Goal: Information Seeking & Learning: Learn about a topic

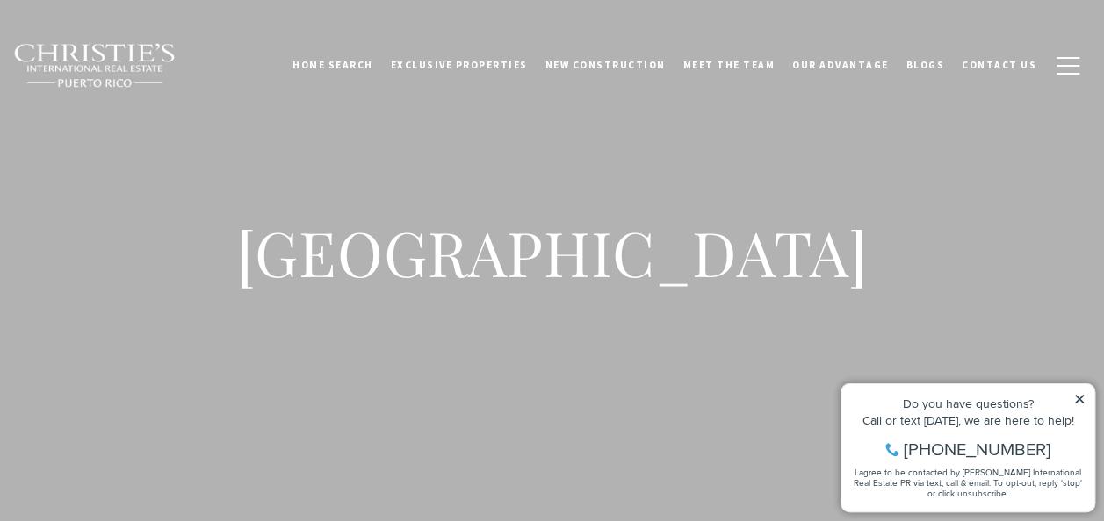
click at [1081, 395] on icon at bounding box center [1079, 399] width 12 height 12
click at [1076, 400] on icon at bounding box center [1079, 399] width 9 height 9
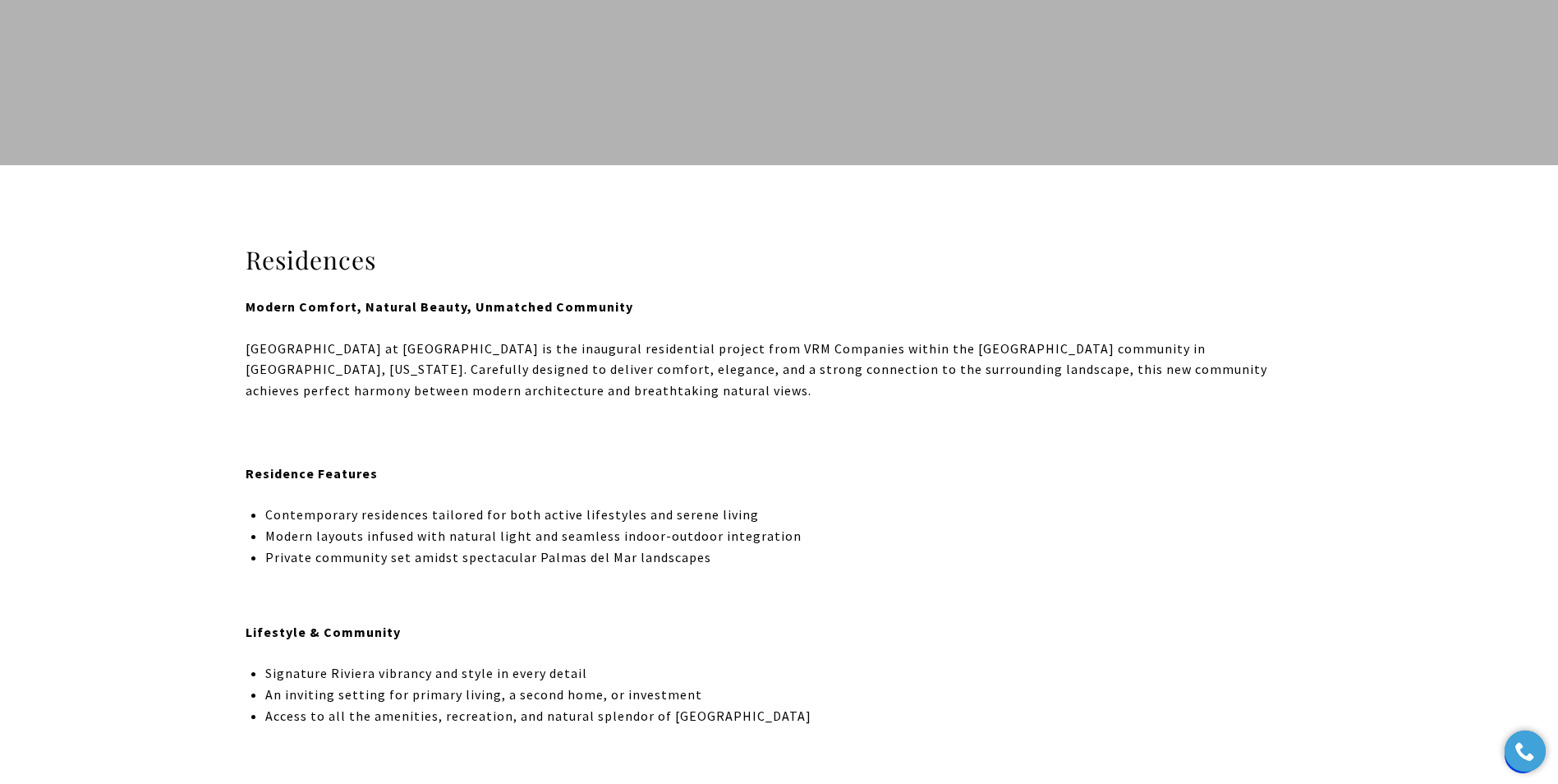
scroll to position [328, 0]
click at [398, 425] on p at bounding box center [779, 431] width 1068 height 22
click at [441, 400] on div "Riviera Hills at Palmas is the inaugural residential project from VRM Companies…" at bounding box center [779, 589] width 1068 height 504
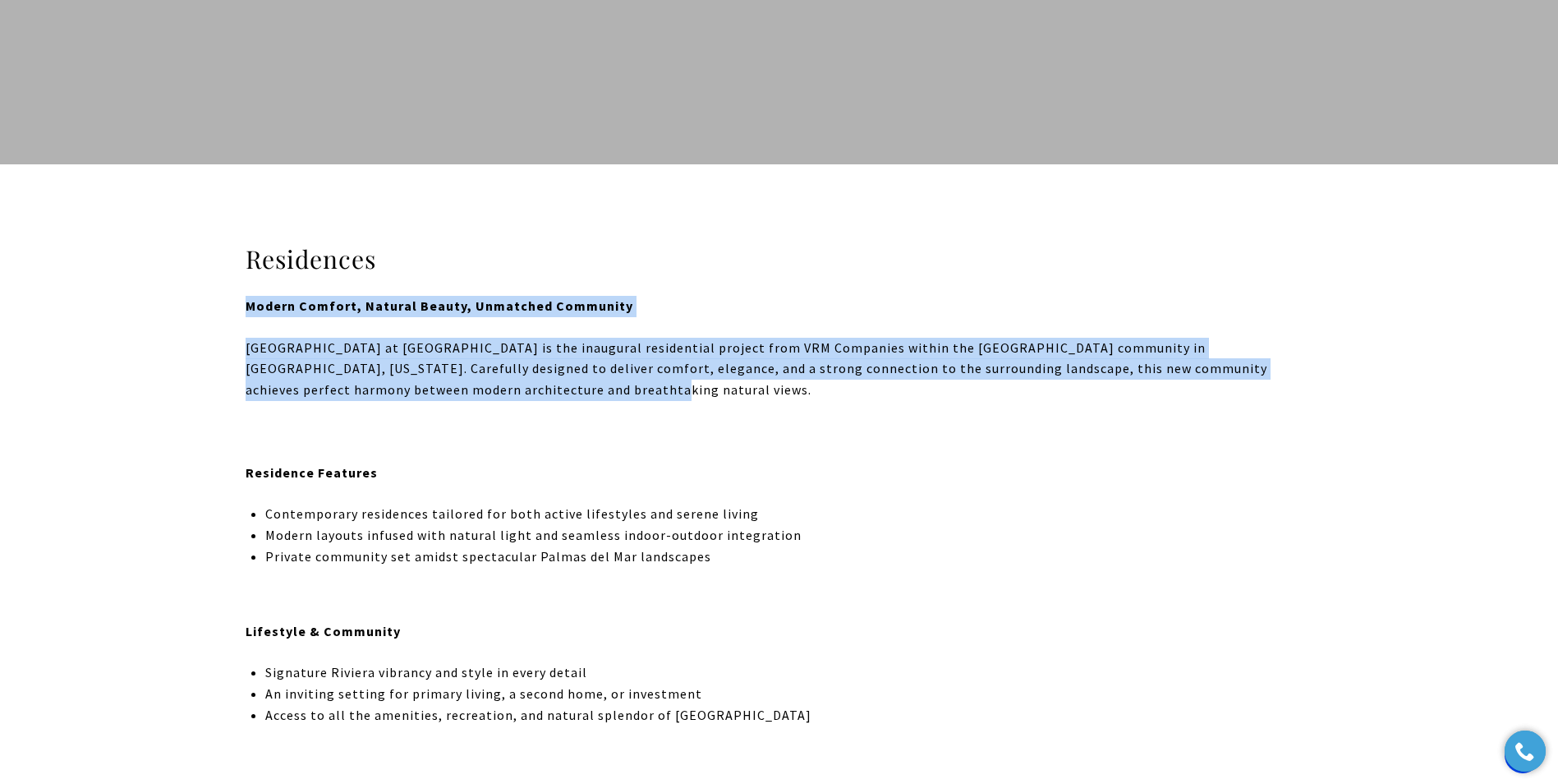
drag, startPoint x: 246, startPoint y: 306, endPoint x: 430, endPoint y: 394, distance: 204.0
click at [430, 394] on div "Residences Modern Comfort, Natural Beauty, Unmatched Community Riviera Hills at…" at bounding box center [779, 543] width 1150 height 599
drag, startPoint x: 430, startPoint y: 394, endPoint x: 344, endPoint y: 373, distance: 88.5
copy div "Modern Comfort, Natural Beauty, Unmatched Community Riviera Hills at Palmas is …"
click at [243, 475] on div "Residences Modern Comfort, Natural Beauty, Unmatched Community Riviera Hills at…" at bounding box center [779, 543] width 1150 height 599
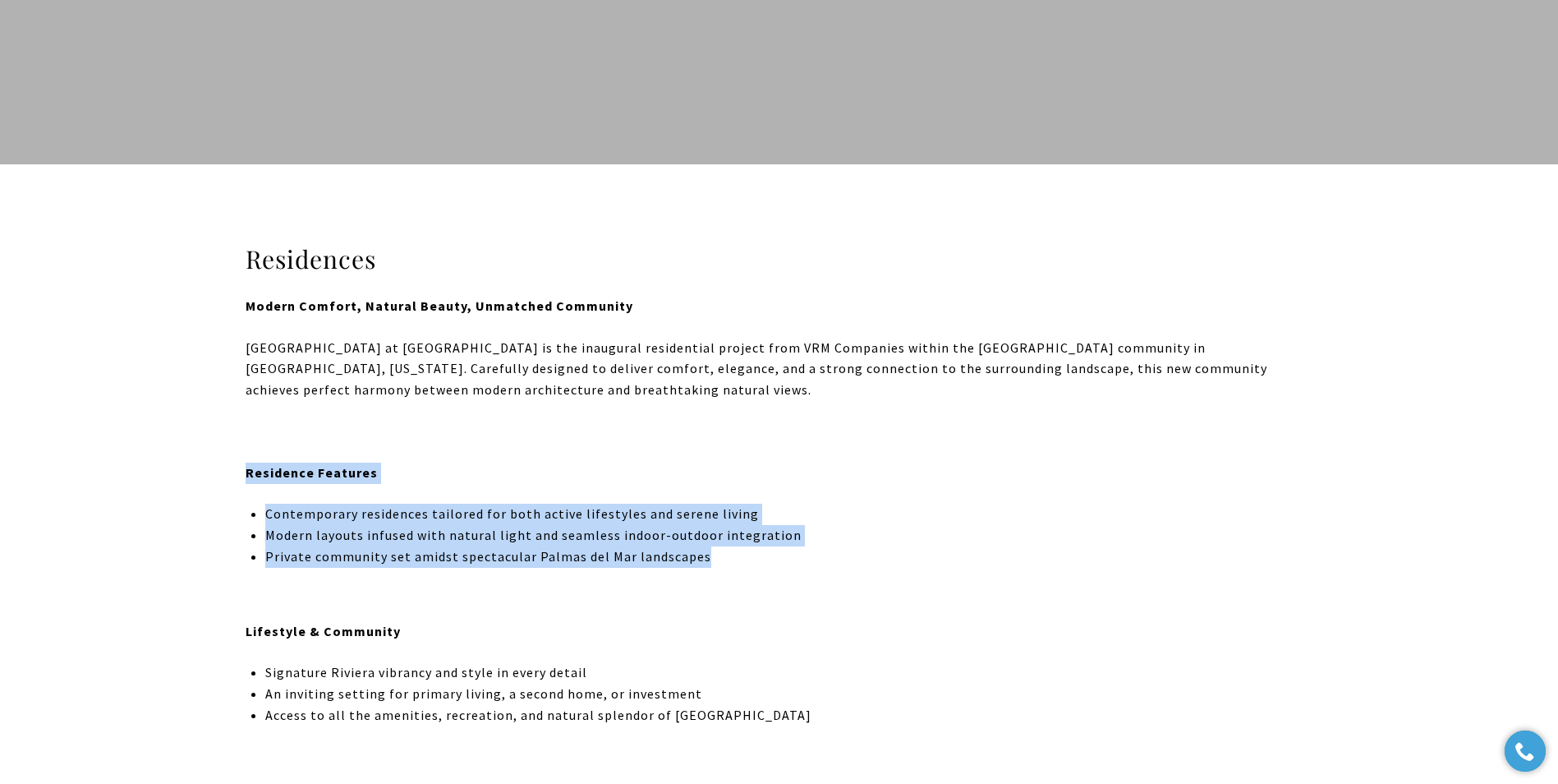
drag, startPoint x: 246, startPoint y: 475, endPoint x: 761, endPoint y: 562, distance: 522.3
click at [761, 487] on div "Riviera Hills at Palmas is the inaugural residential project from VRM Companies…" at bounding box center [779, 589] width 1068 height 504
copy div "Residence Features Contemporary residences tailored for both active lifestyles …"
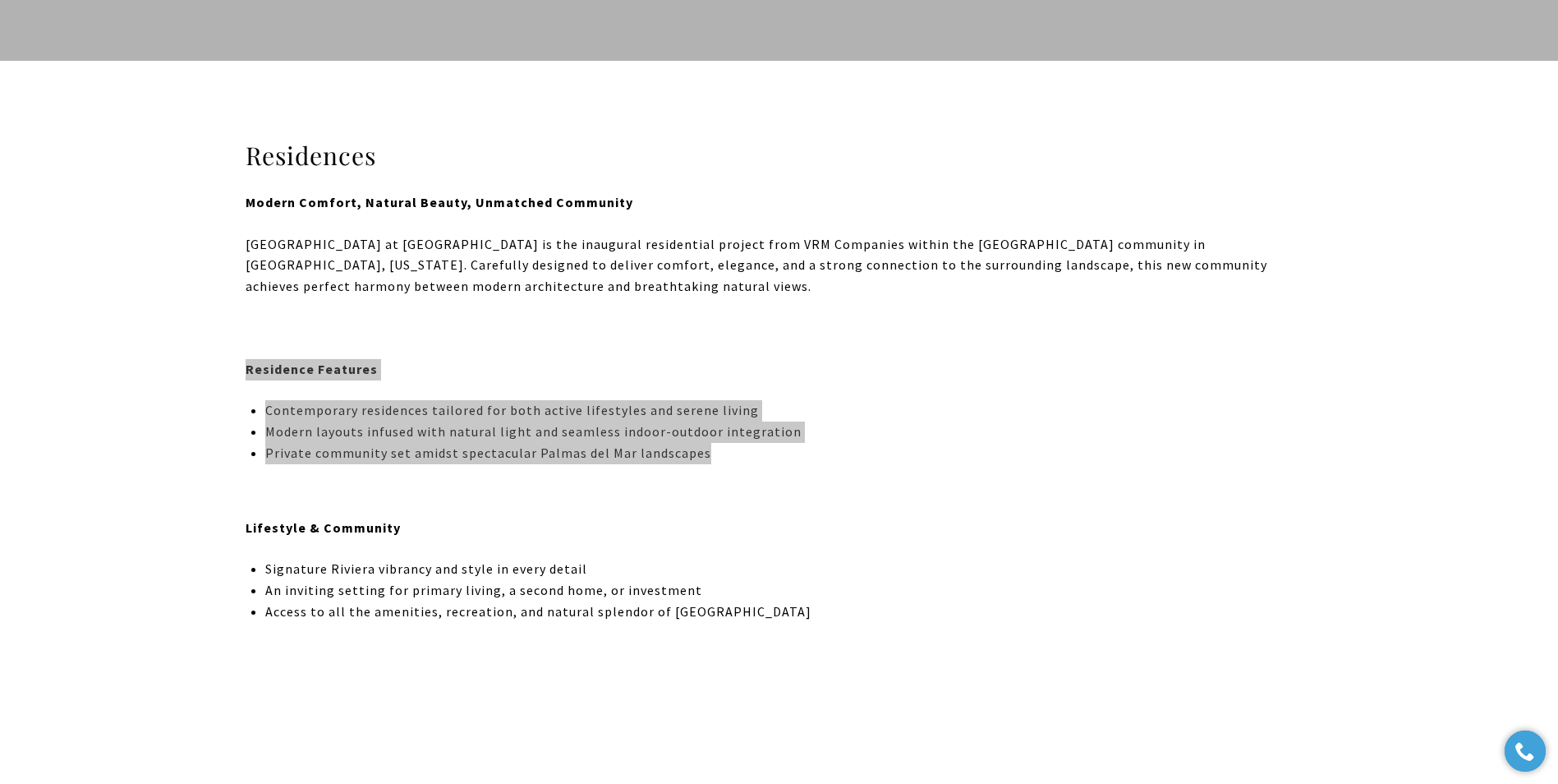
scroll to position [575, 0]
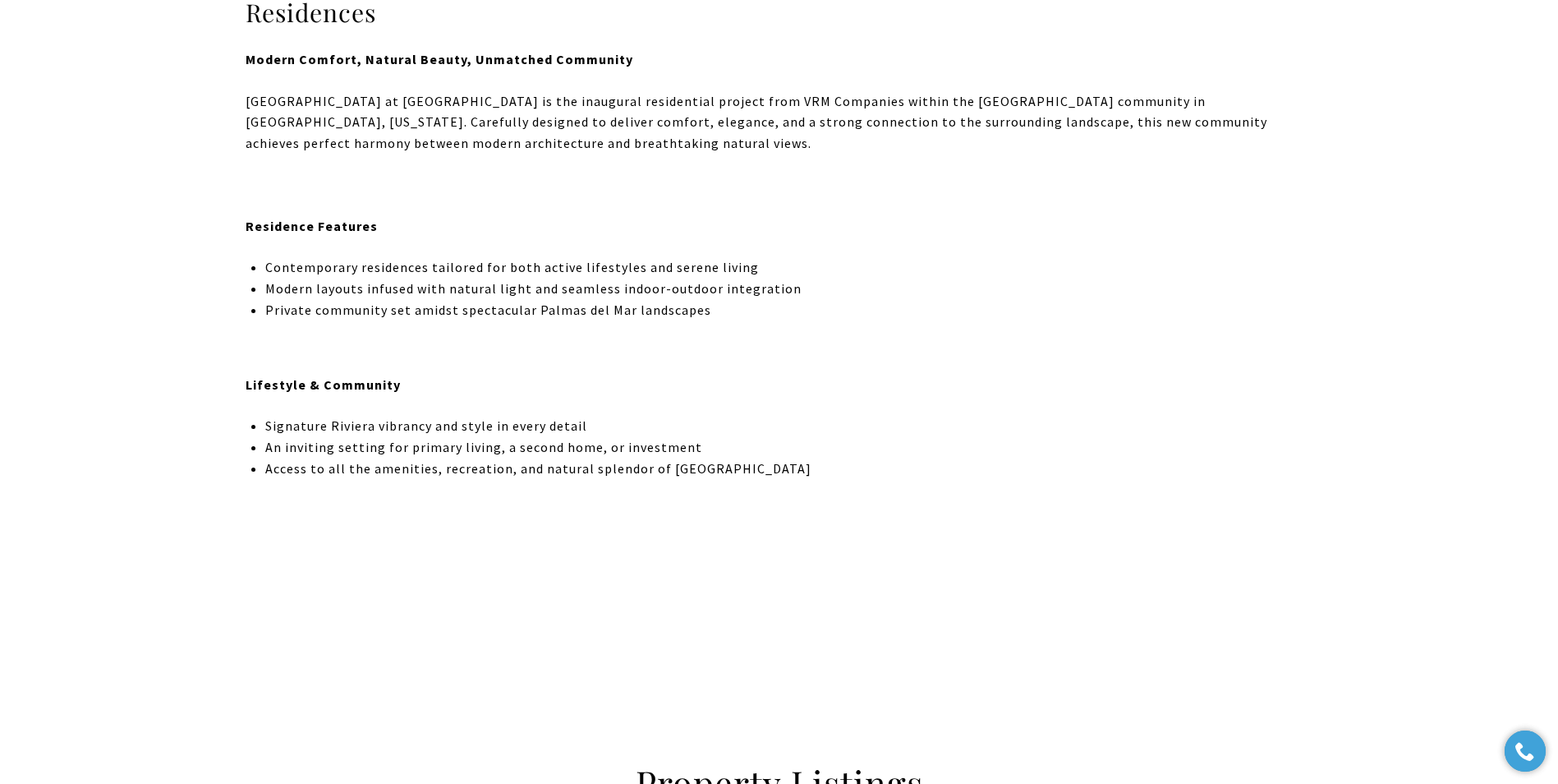
click at [266, 400] on div "Riviera Hills at Palmas is the inaugural residential project from VRM Companies…" at bounding box center [779, 342] width 1068 height 504
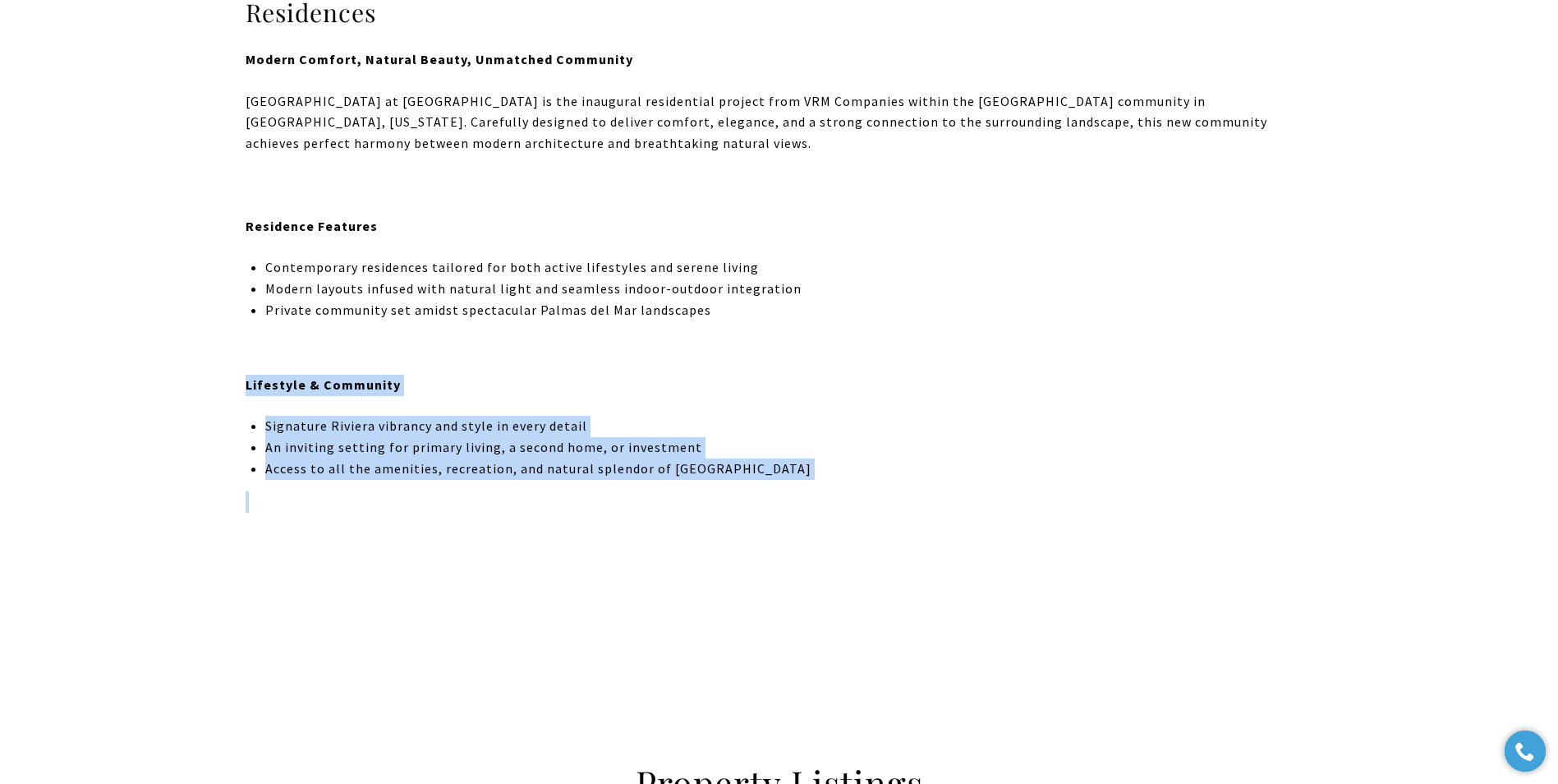
drag, startPoint x: 247, startPoint y: 387, endPoint x: 783, endPoint y: 490, distance: 545.8
click at [783, 487] on div "Riviera Hills at Palmas is the inaugural residential project from VRM Companies…" at bounding box center [779, 342] width 1068 height 504
copy div "Lifestyle & Community Signature Riviera vibrancy and style in every detail An i…"
drag, startPoint x: 1064, startPoint y: 279, endPoint x: 1062, endPoint y: 291, distance: 12.2
click at [1032, 279] on p "Modern layouts infused with natural light and seamless indoor-outdoor integrati…" at bounding box center [789, 289] width 1047 height 22
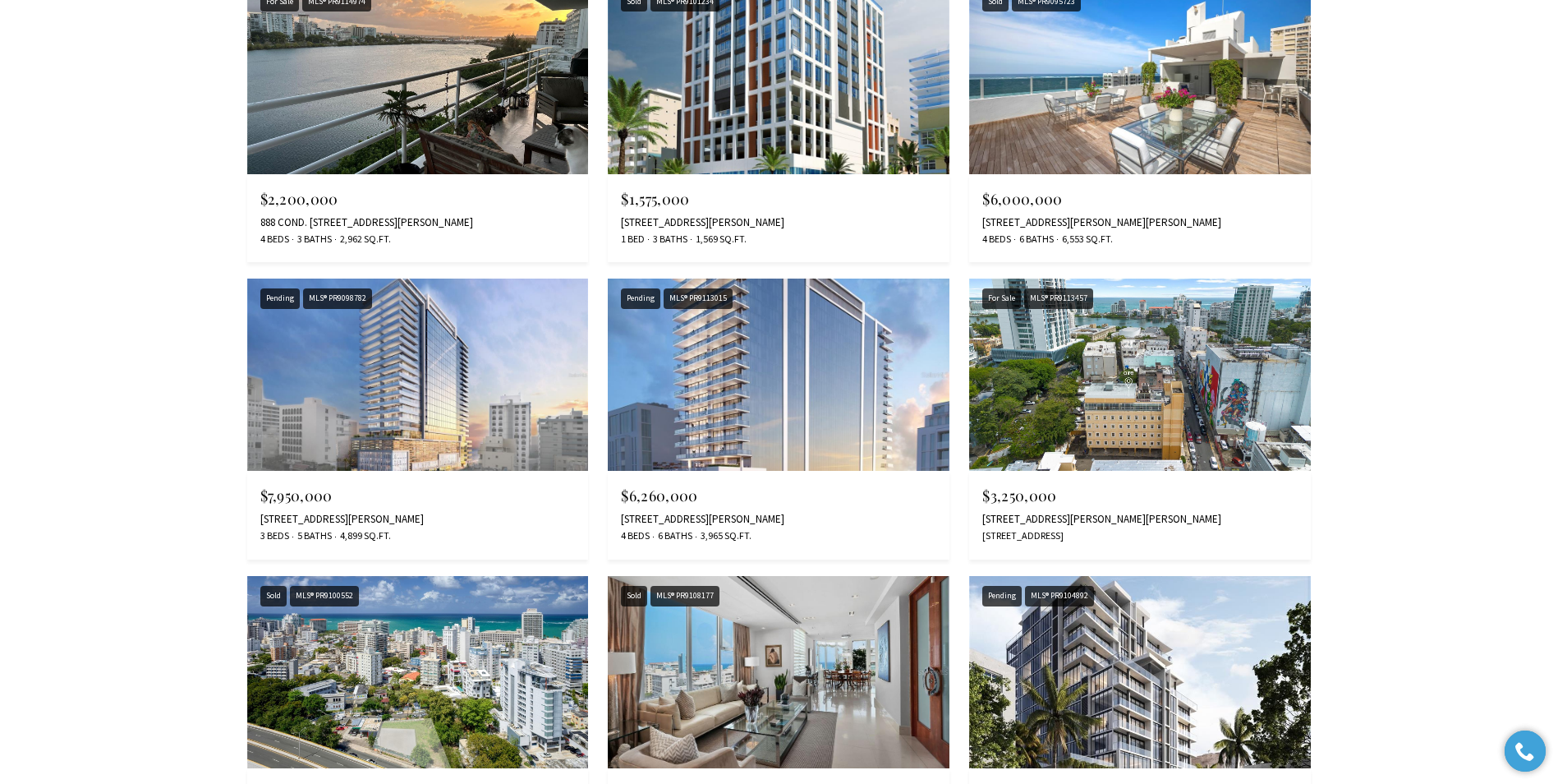
scroll to position [3023, 0]
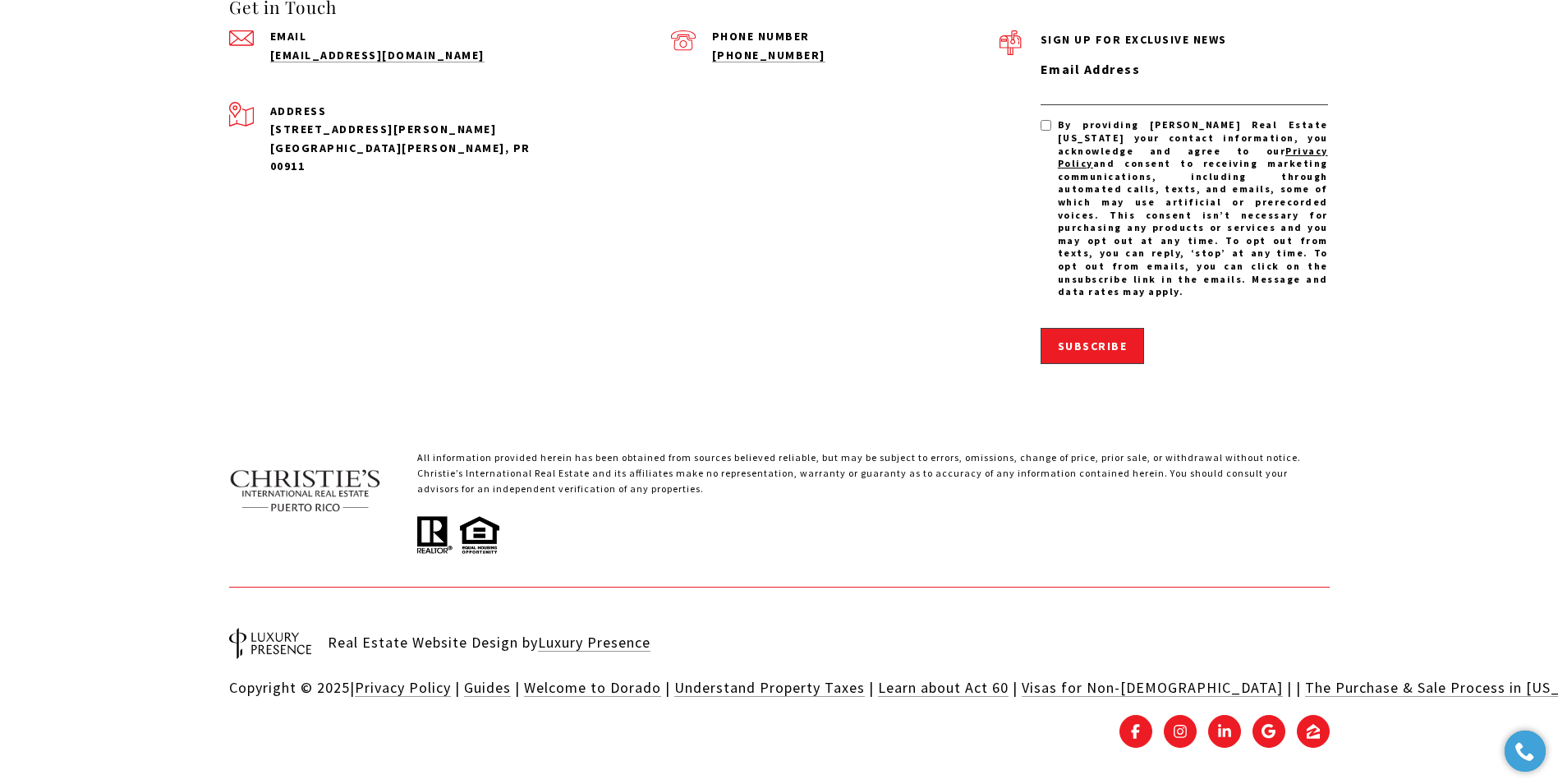
click at [290, 481] on img at bounding box center [305, 490] width 153 height 82
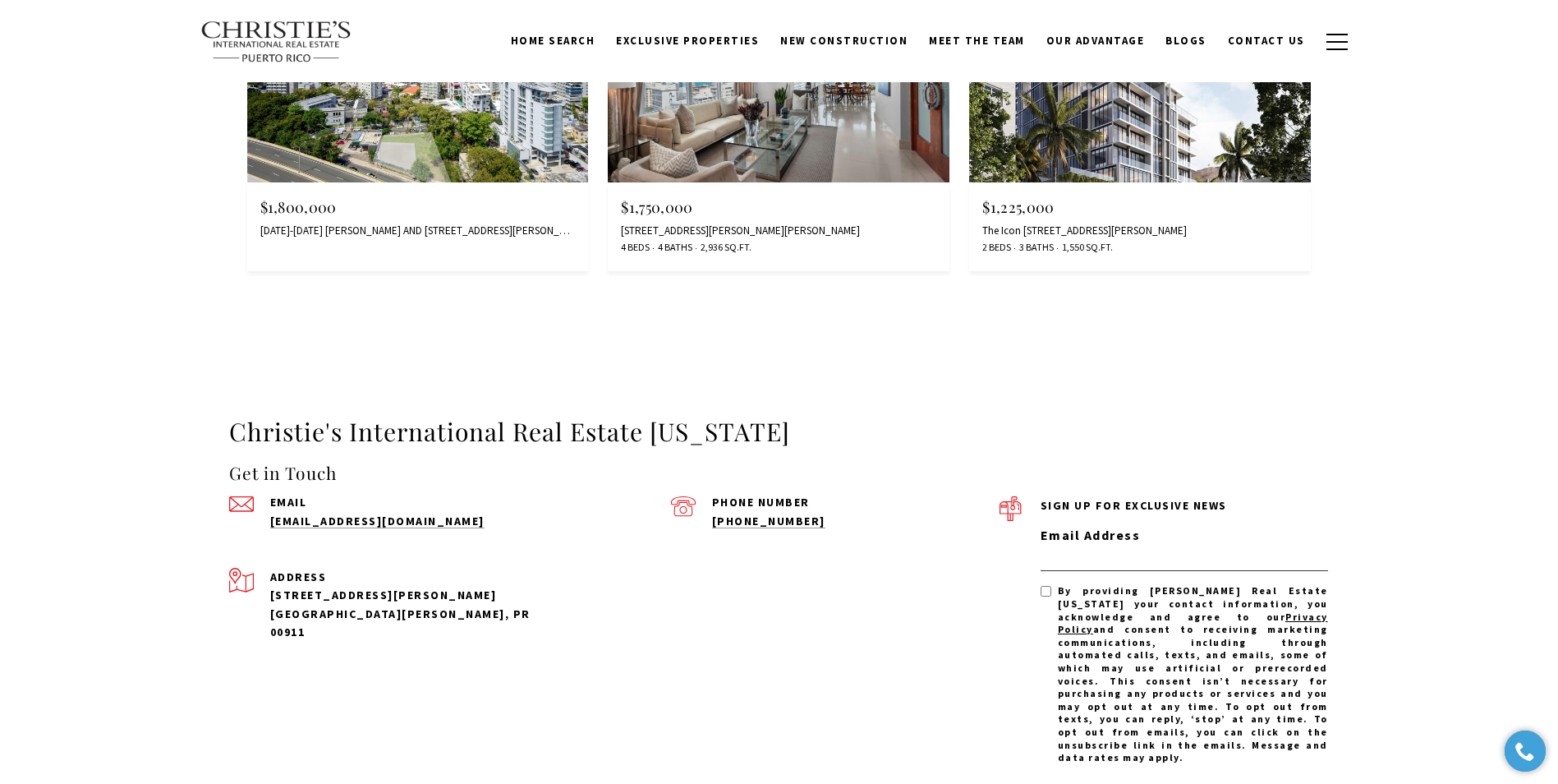
scroll to position [2530, 0]
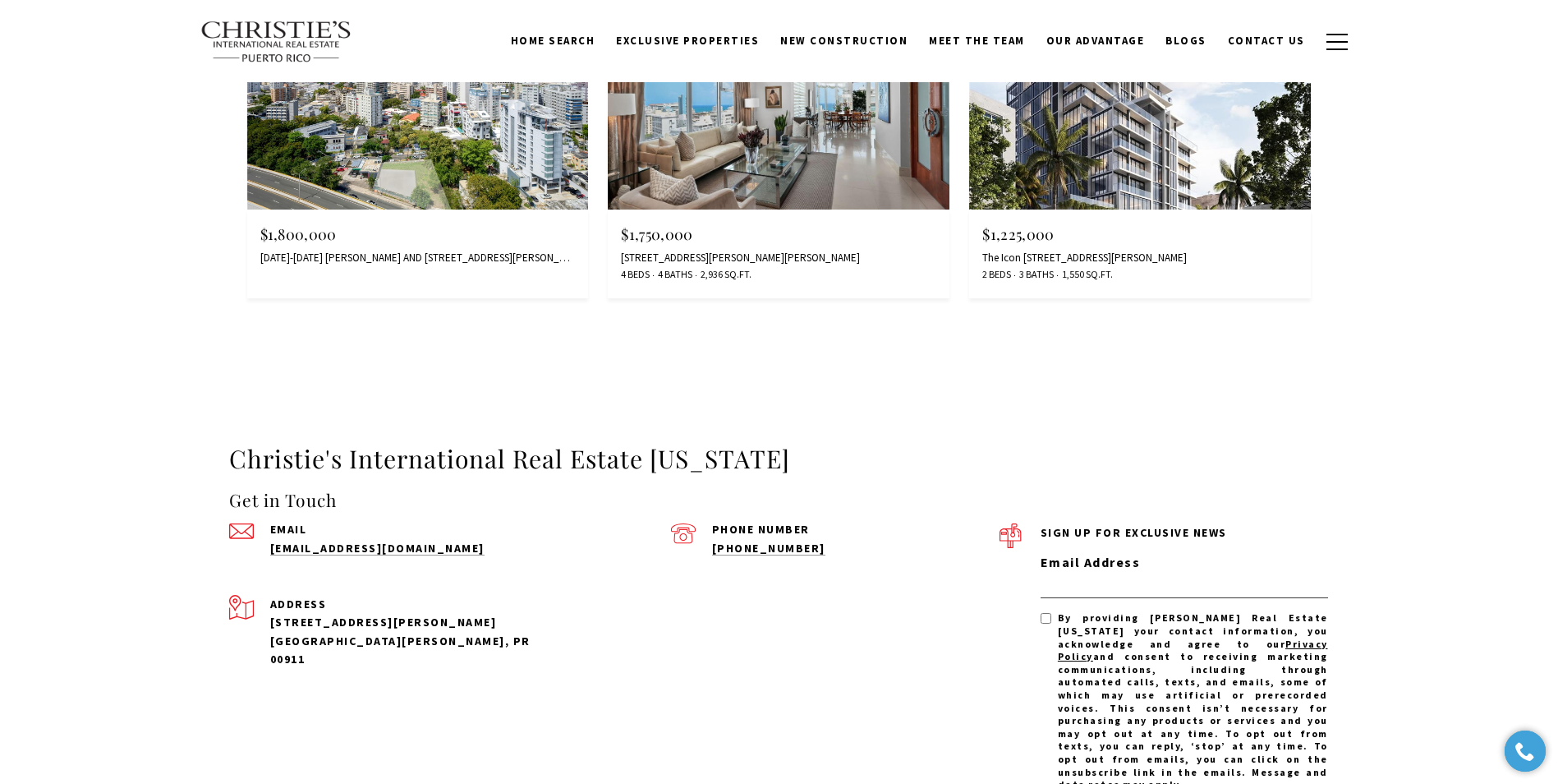
drag, startPoint x: 232, startPoint y: 461, endPoint x: 815, endPoint y: 463, distance: 583.0
click at [815, 463] on h3 "Christie's International Real Estate [US_STATE]" at bounding box center [779, 458] width 1100 height 32
copy h3 "Christie's International Real Estate [US_STATE]"
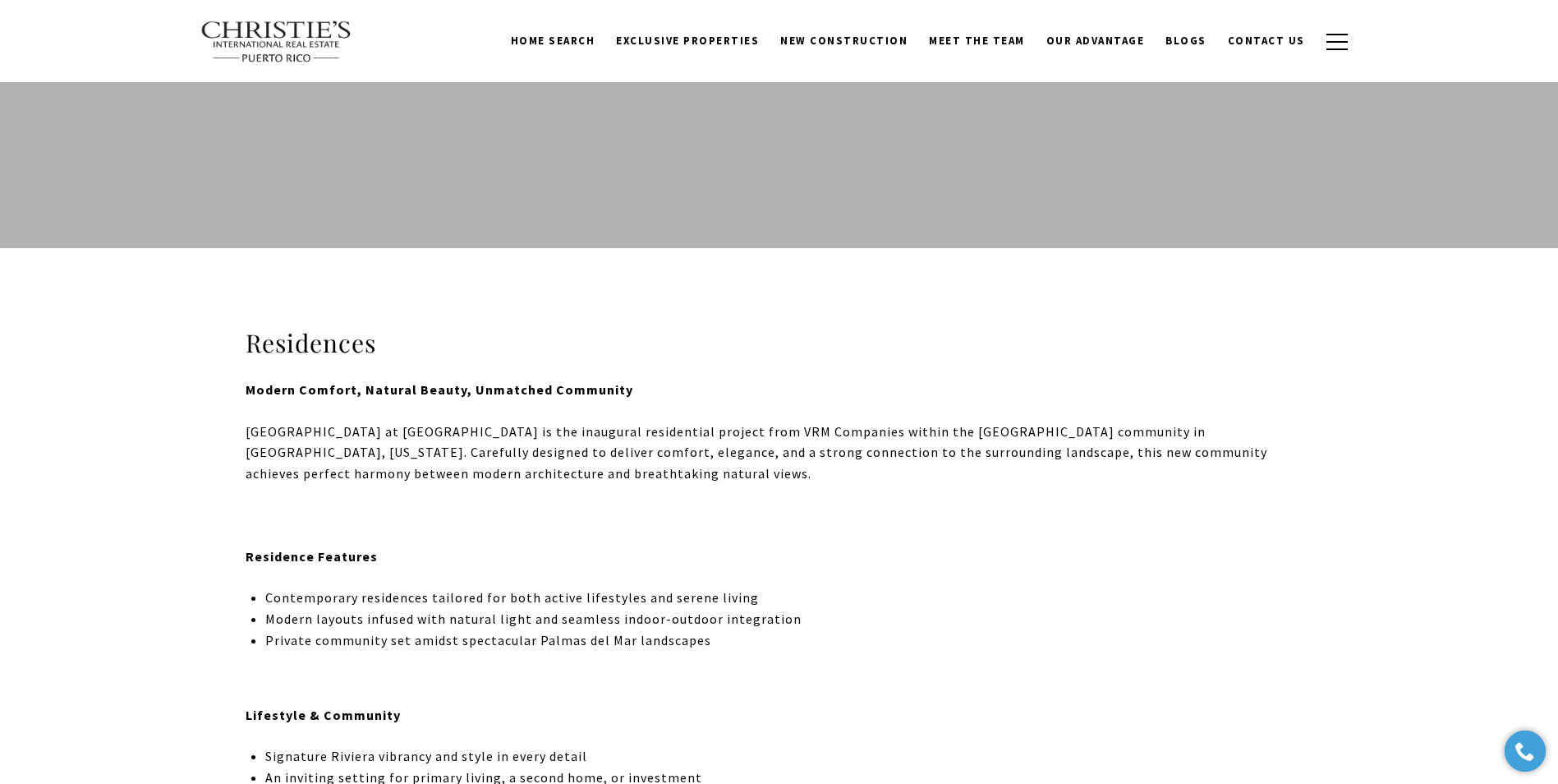
scroll to position [0, 0]
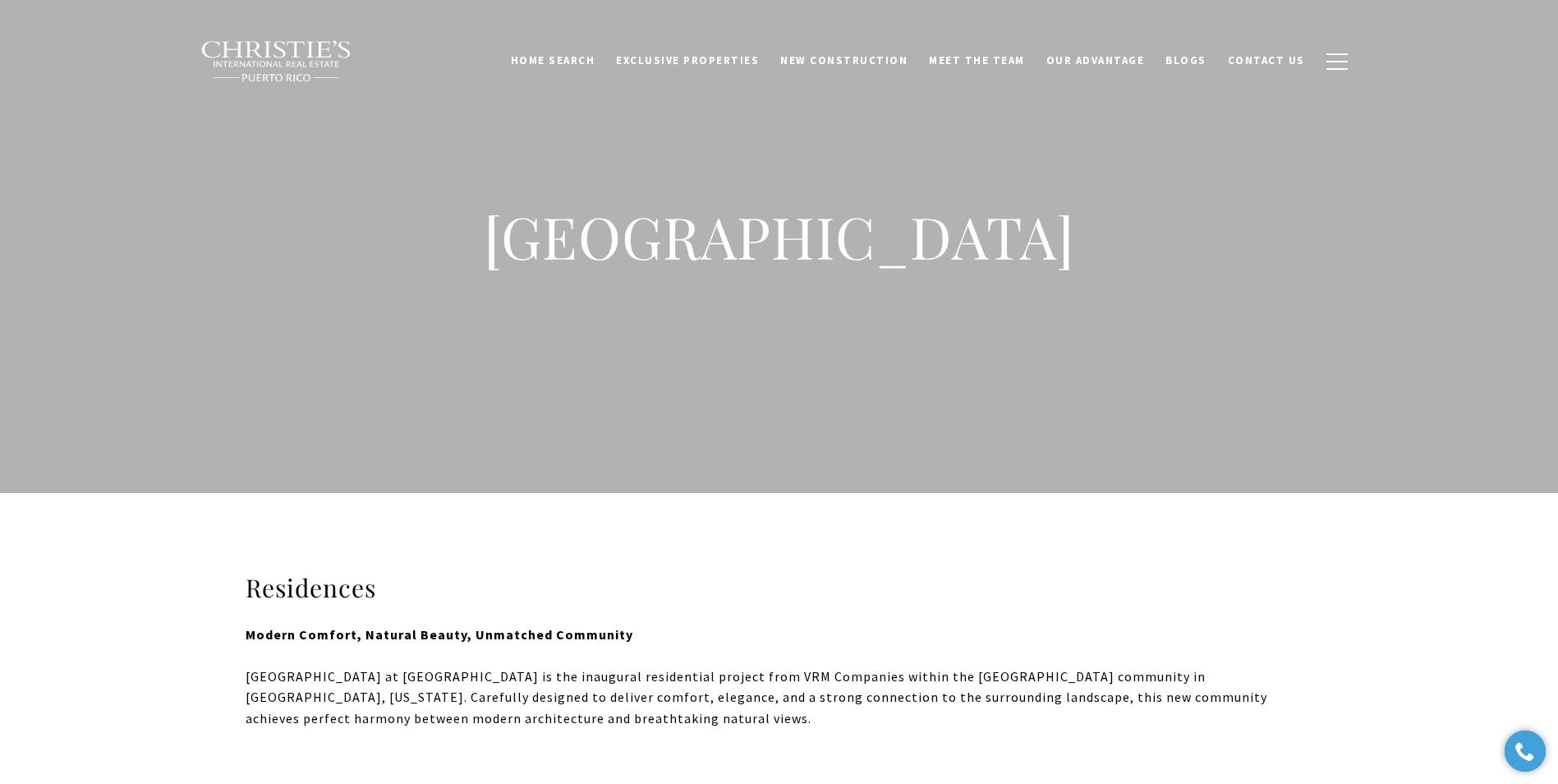
click at [830, 248] on h1 "Riviera Hills" at bounding box center [779, 236] width 657 height 72
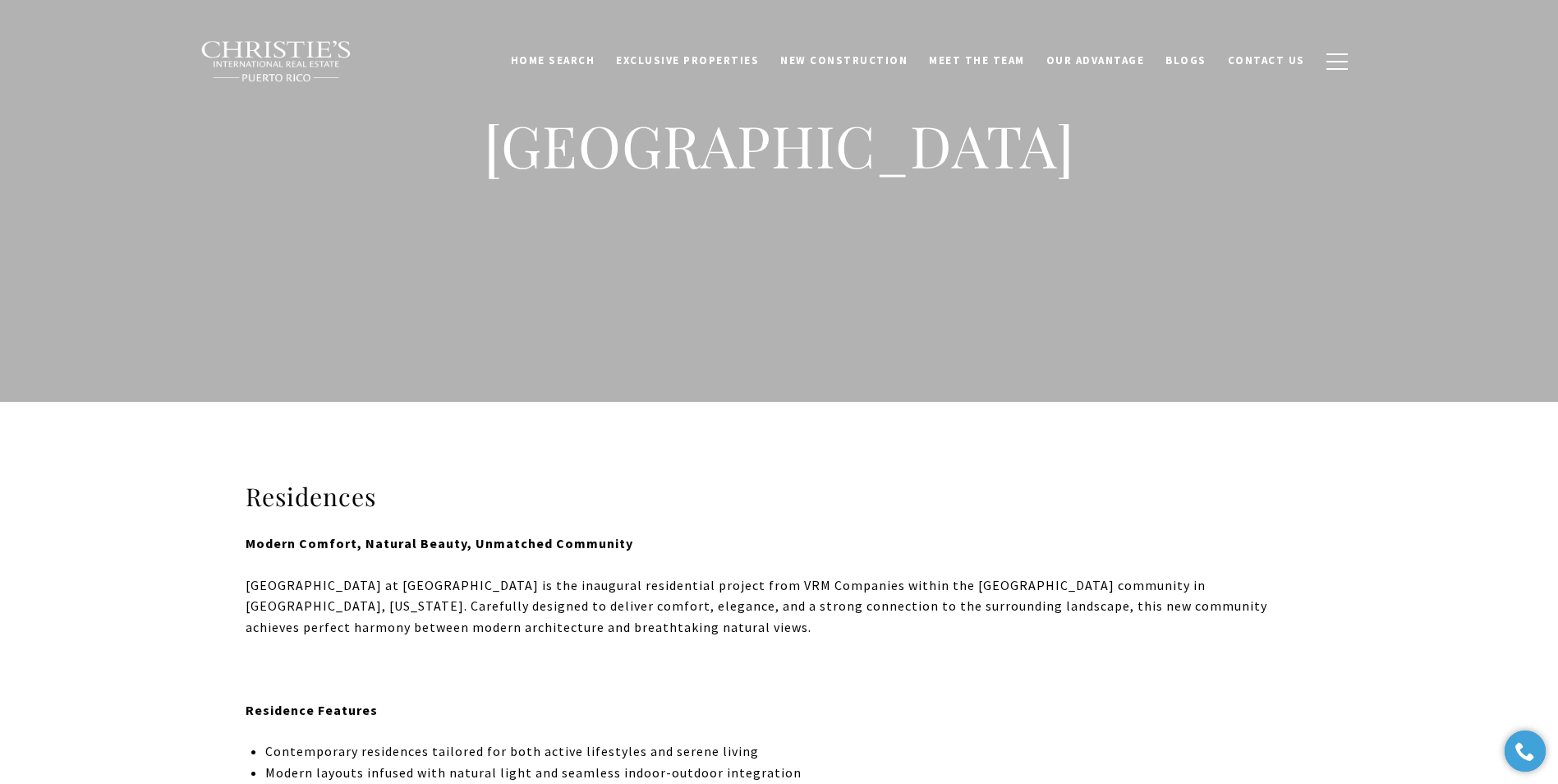
scroll to position [328, 0]
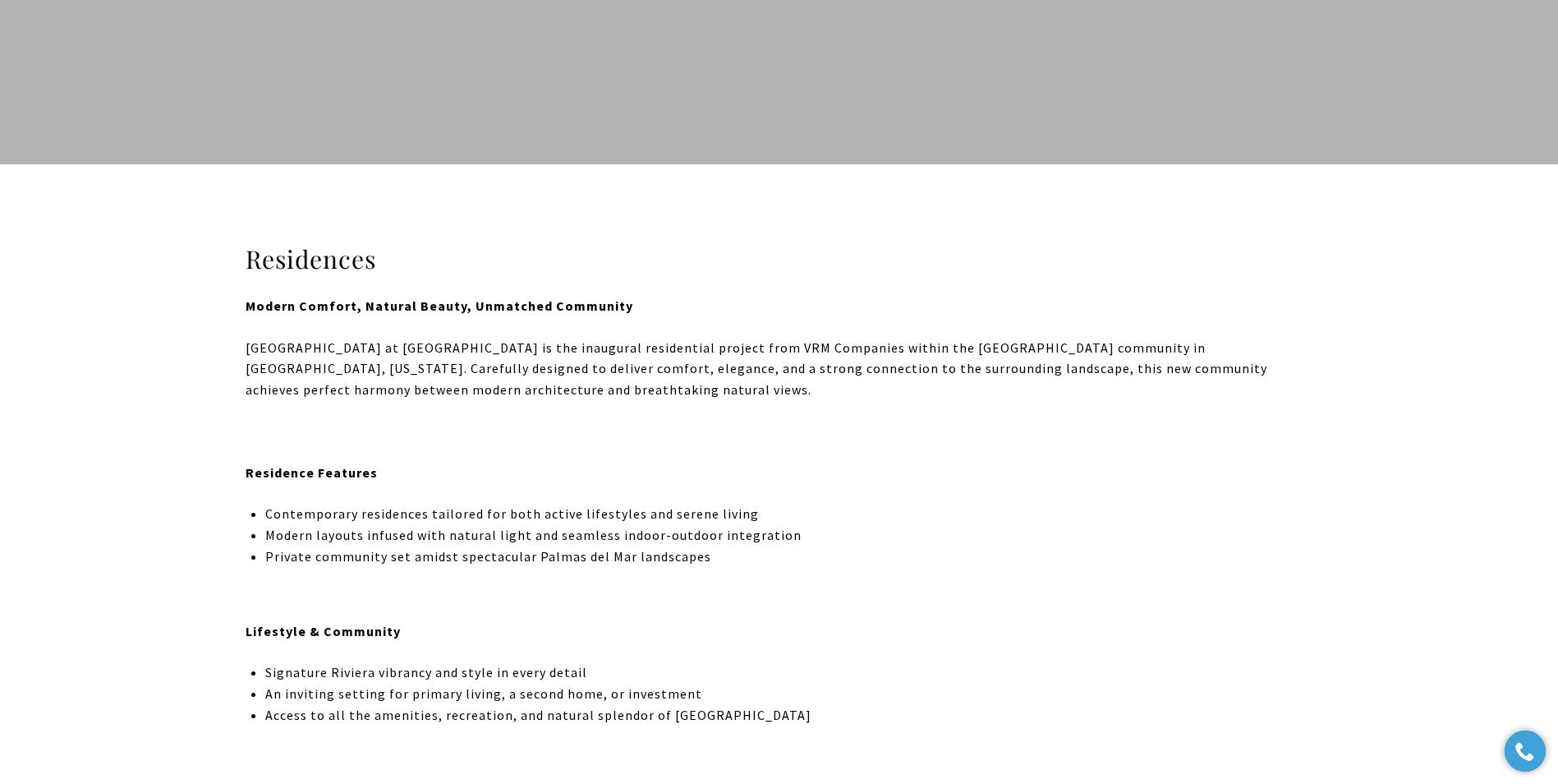
click at [738, 342] on p "Riviera Hills at Palmas is the inaugural residential project from VRM Companies…" at bounding box center [779, 370] width 1068 height 64
click at [721, 370] on p "Riviera Hills at Palmas is the inaugural residential project from VRM Companies…" at bounding box center [779, 370] width 1068 height 64
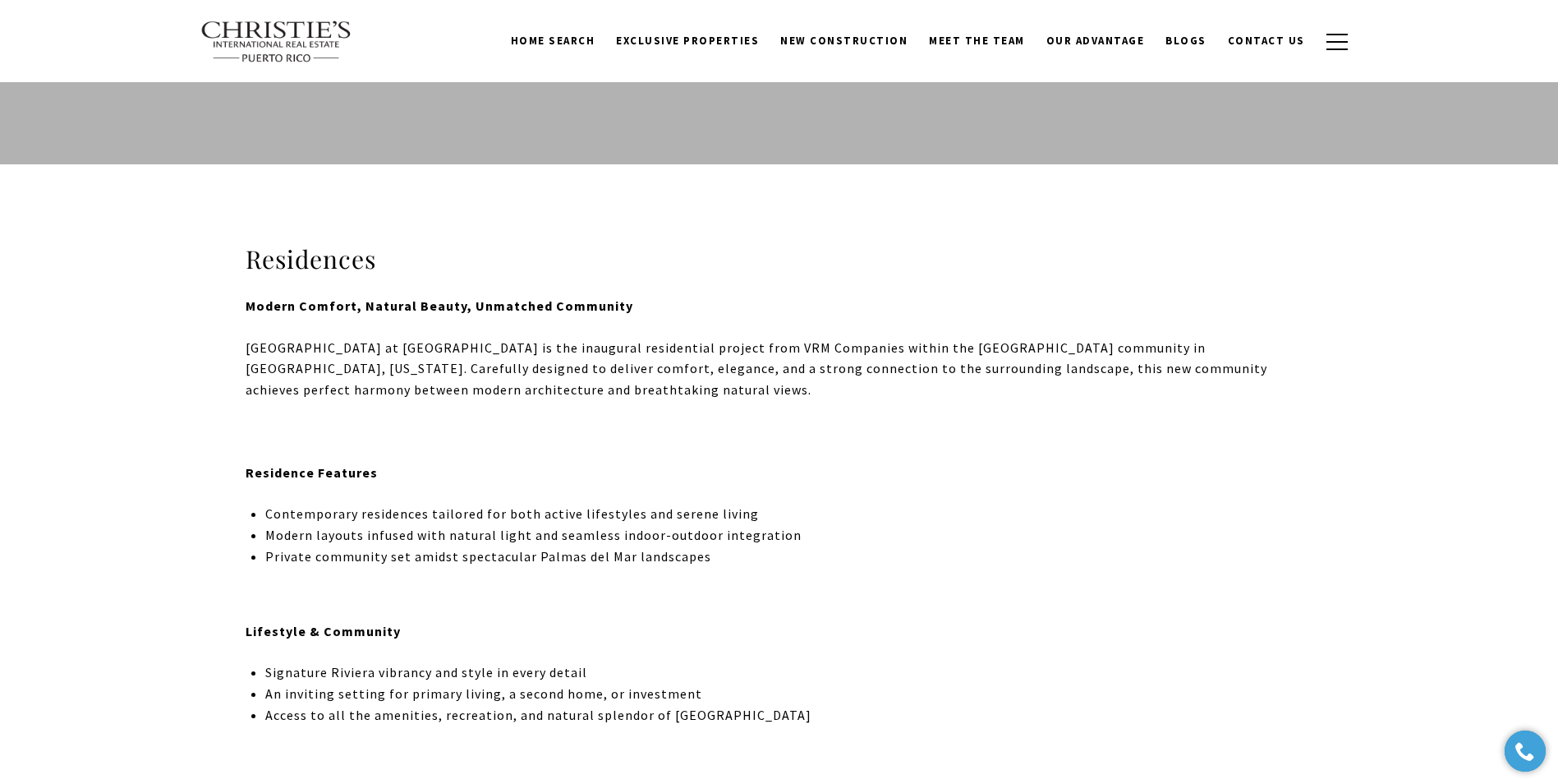
scroll to position [0, 0]
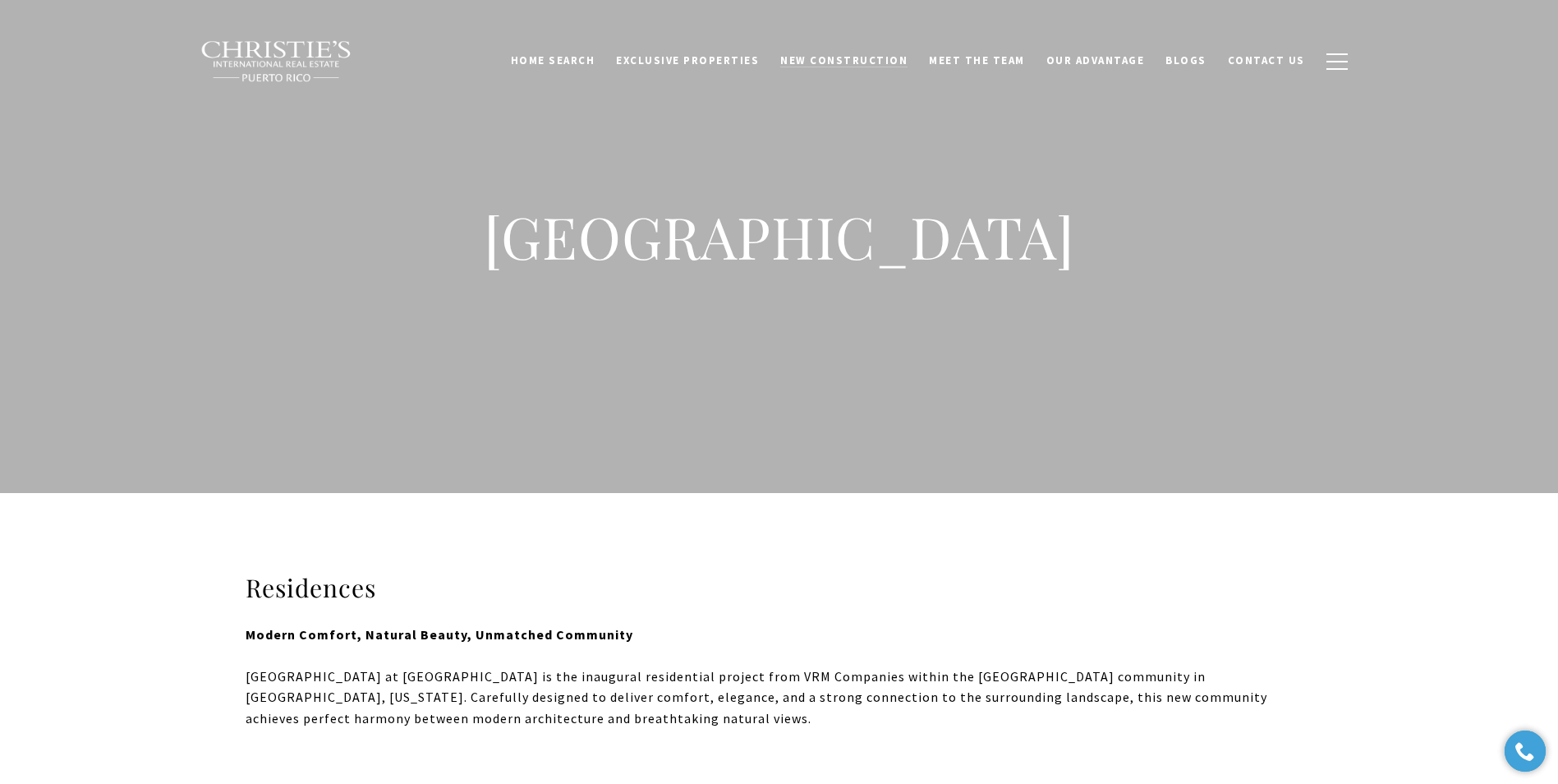
click at [850, 54] on span "New Construction" at bounding box center [844, 60] width 127 height 14
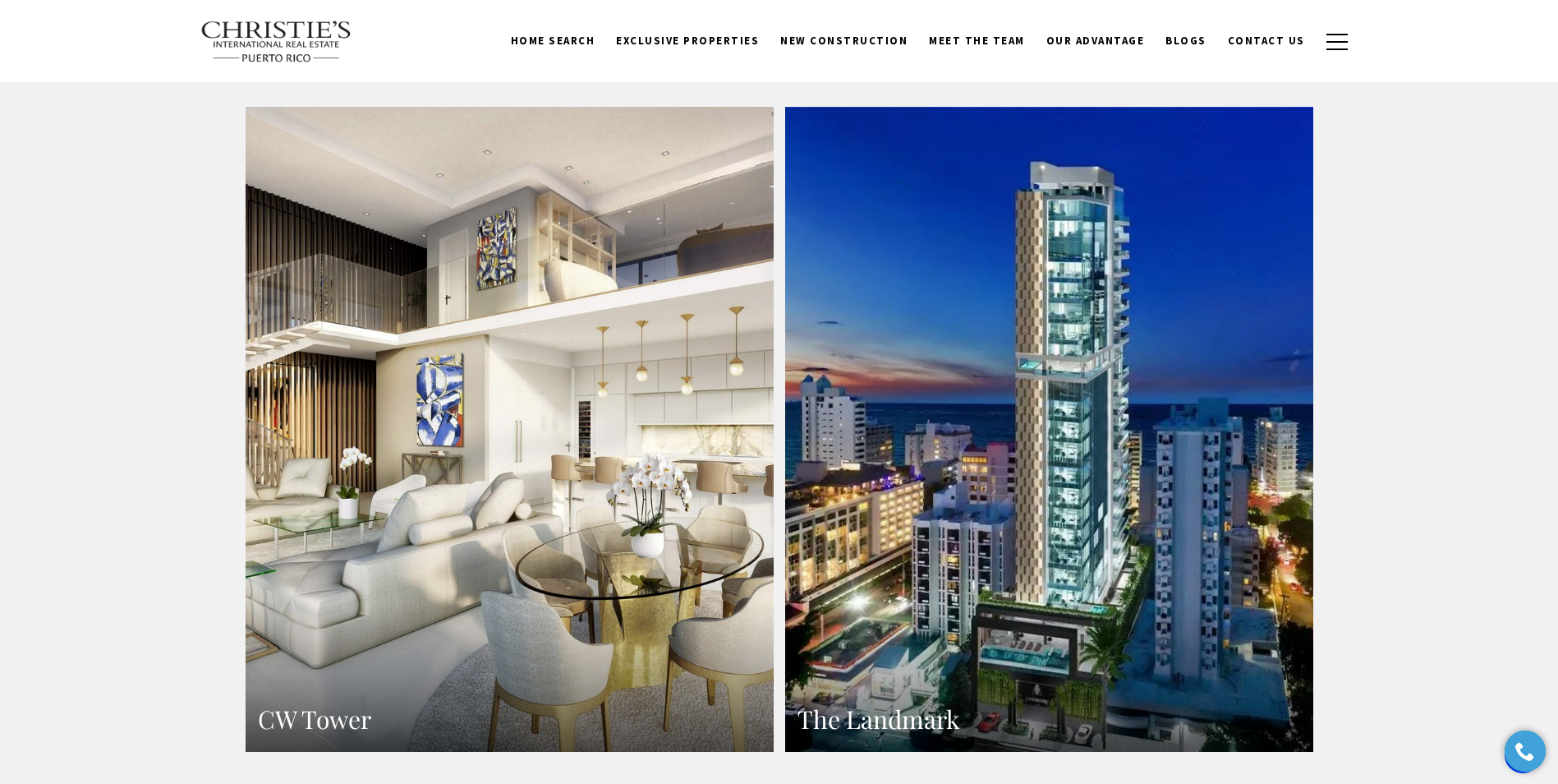
scroll to position [1478, 0]
